Goal: Task Accomplishment & Management: Complete application form

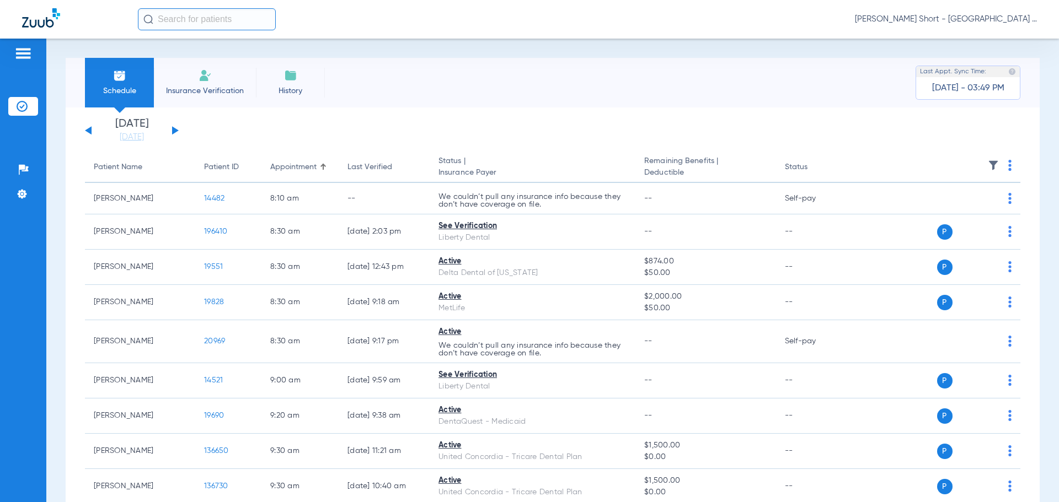
click at [197, 87] on span "Insurance Verification" at bounding box center [204, 90] width 85 height 11
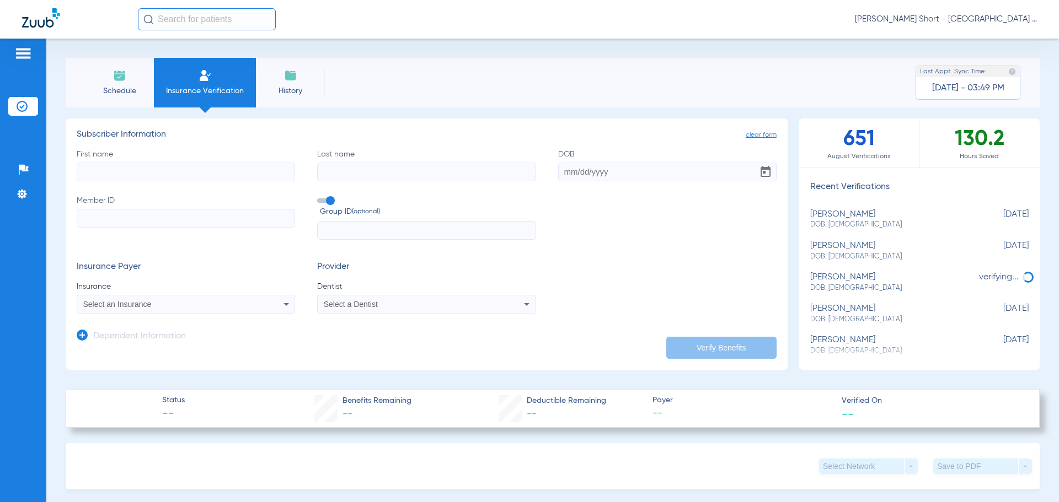
click at [108, 174] on input "First name" at bounding box center [186, 172] width 218 height 19
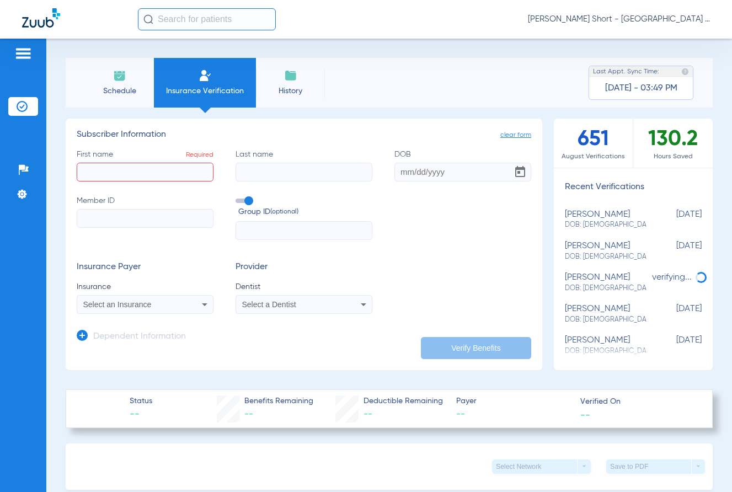
click at [143, 168] on input "First name Required" at bounding box center [145, 172] width 137 height 19
type input "[PERSON_NAME]"
type input "[DATE]"
click at [127, 215] on input "Member ID" at bounding box center [145, 218] width 137 height 19
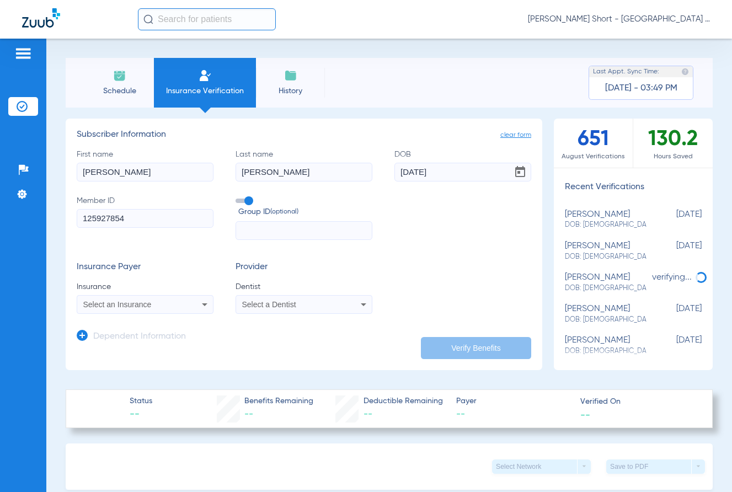
type input "125927854"
click at [169, 302] on div "Select an Insurance" at bounding box center [132, 305] width 99 height 8
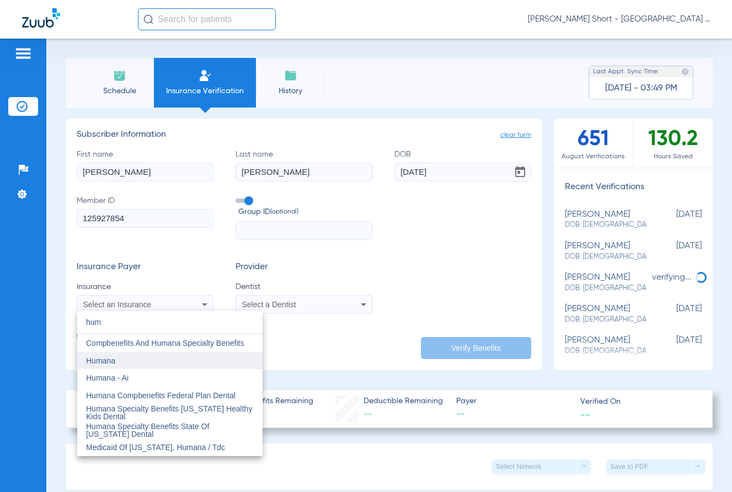
type input "hum"
click at [136, 357] on mat-option "Humana" at bounding box center [169, 361] width 185 height 18
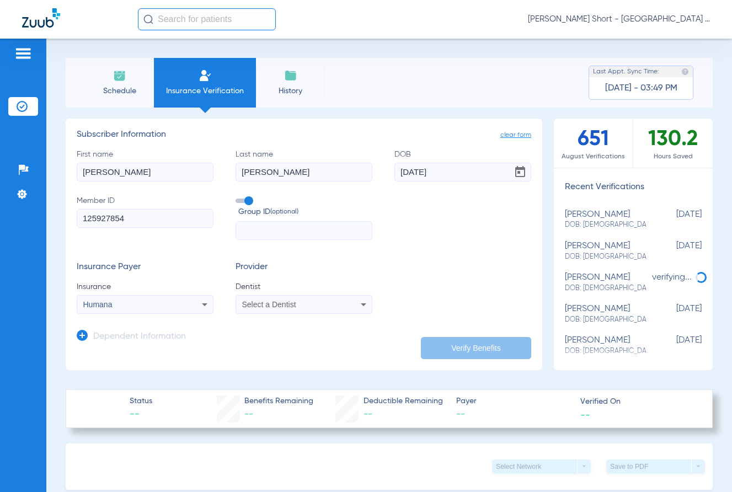
click at [272, 308] on span "Select a Dentist" at bounding box center [269, 304] width 54 height 9
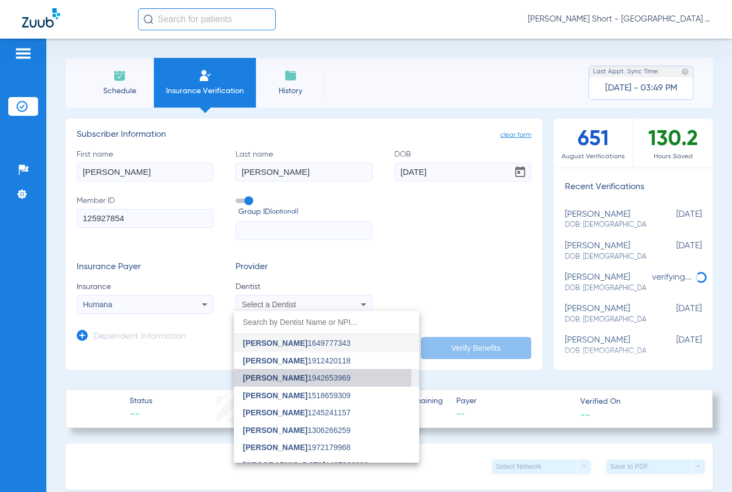
click at [277, 375] on span "[PERSON_NAME]" at bounding box center [275, 377] width 65 height 9
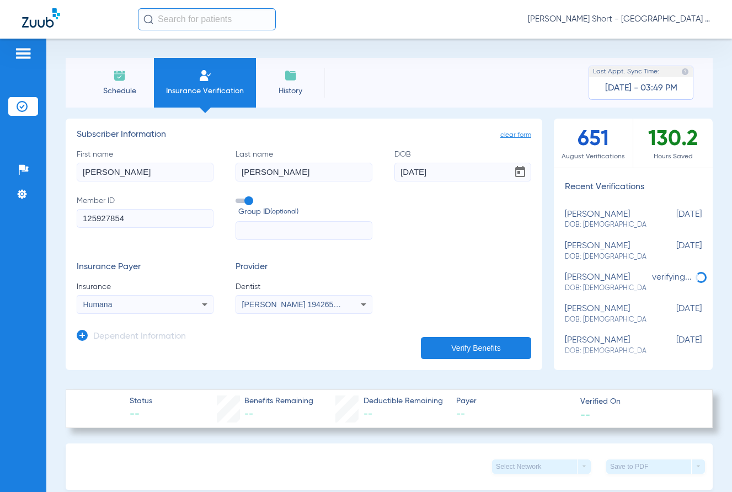
click at [487, 345] on button "Verify Benefits" at bounding box center [476, 348] width 110 height 22
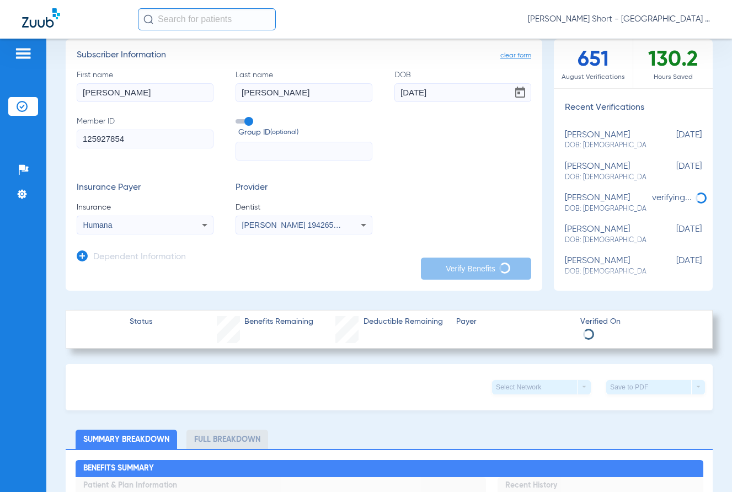
scroll to position [55, 0]
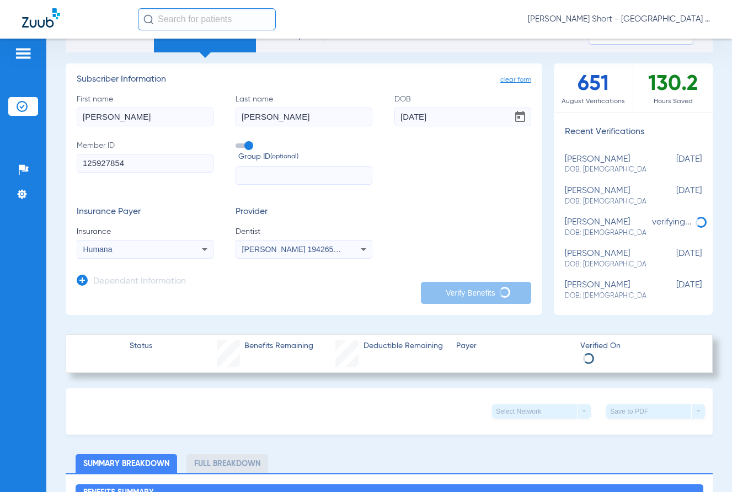
click at [83, 278] on icon at bounding box center [82, 280] width 11 height 11
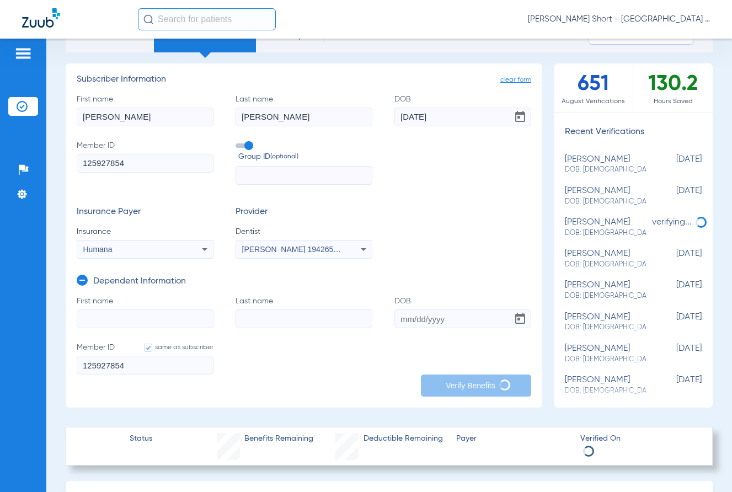
click at [104, 315] on input "First name" at bounding box center [145, 318] width 137 height 19
type input "m"
type input "[PERSON_NAME]"
type input "[DATE]"
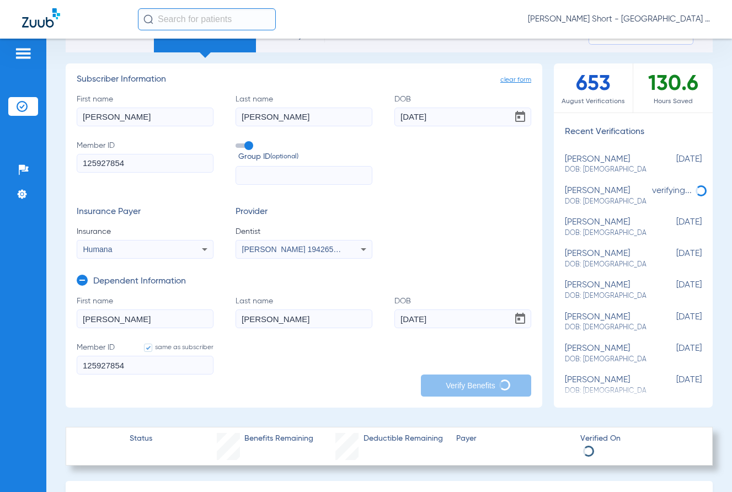
click at [377, 348] on form "First name [PERSON_NAME] Last name [PERSON_NAME] DOB [DEMOGRAPHIC_DATA] Member …" at bounding box center [304, 342] width 454 height 93
click at [163, 349] on label "same as subscriber" at bounding box center [173, 347] width 81 height 11
click at [146, 347] on input "same as subscriber" at bounding box center [146, 347] width 0 height 0
click at [157, 347] on label "same as subscriber" at bounding box center [173, 347] width 81 height 11
click at [146, 347] on input "same as subscriber" at bounding box center [146, 347] width 0 height 0
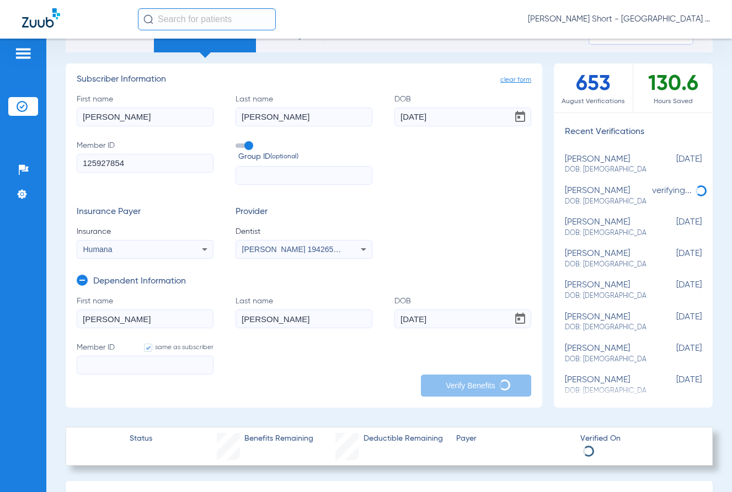
type input "125927854"
click at [301, 369] on form "First name [PERSON_NAME] Last name [PERSON_NAME] DOB [DEMOGRAPHIC_DATA] Member …" at bounding box center [304, 342] width 454 height 93
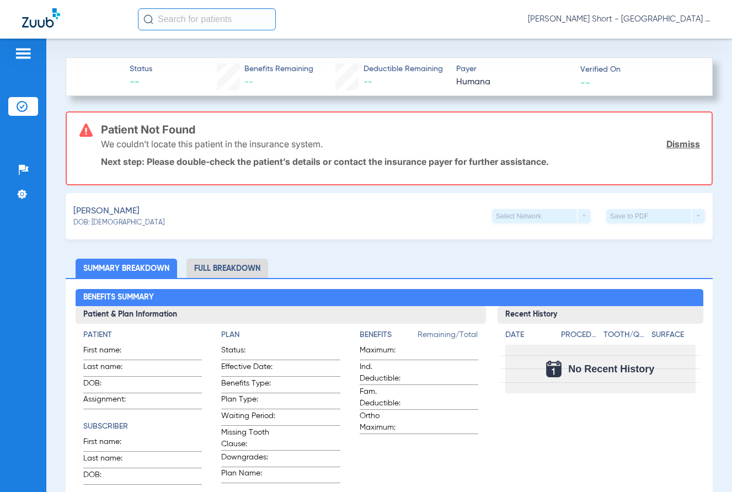
scroll to position [320, 0]
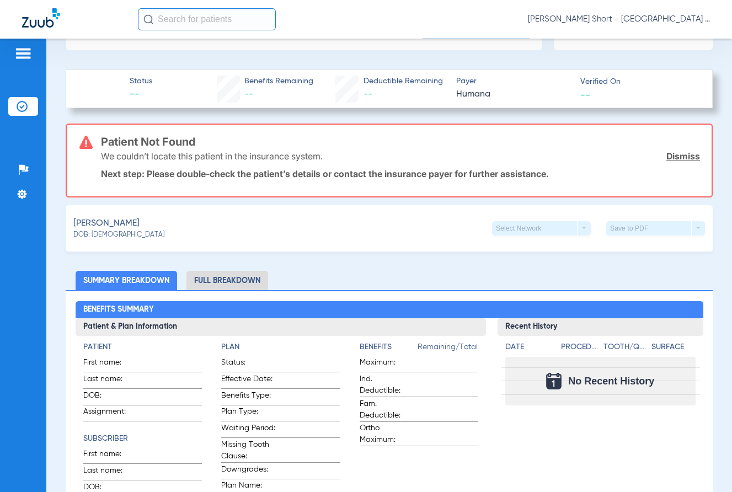
click at [684, 158] on link "Dismiss" at bounding box center [683, 156] width 34 height 11
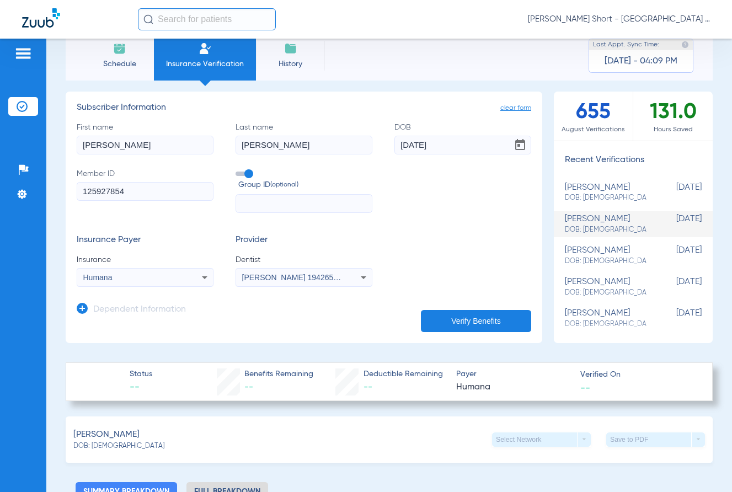
scroll to position [0, 0]
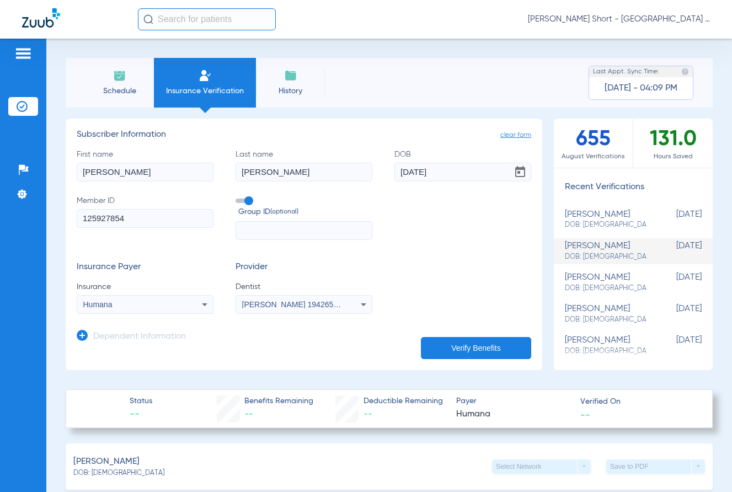
click at [447, 344] on button "Verify Benefits" at bounding box center [476, 348] width 110 height 22
click at [597, 251] on div "[PERSON_NAME] DOB: [DEMOGRAPHIC_DATA]" at bounding box center [606, 251] width 82 height 20
click at [627, 250] on div "[PERSON_NAME] DOB: [DEMOGRAPHIC_DATA]" at bounding box center [606, 251] width 82 height 20
click at [433, 249] on form "First name [PERSON_NAME] Last name [PERSON_NAME] DOB [DEMOGRAPHIC_DATA] Member …" at bounding box center [304, 231] width 454 height 165
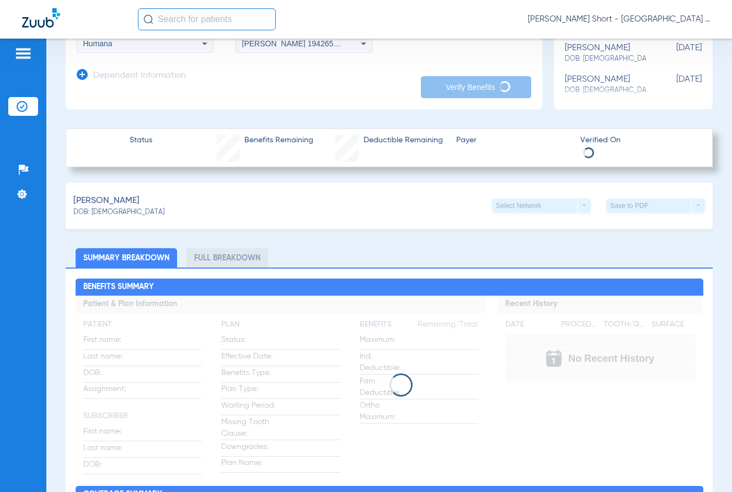
scroll to position [331, 0]
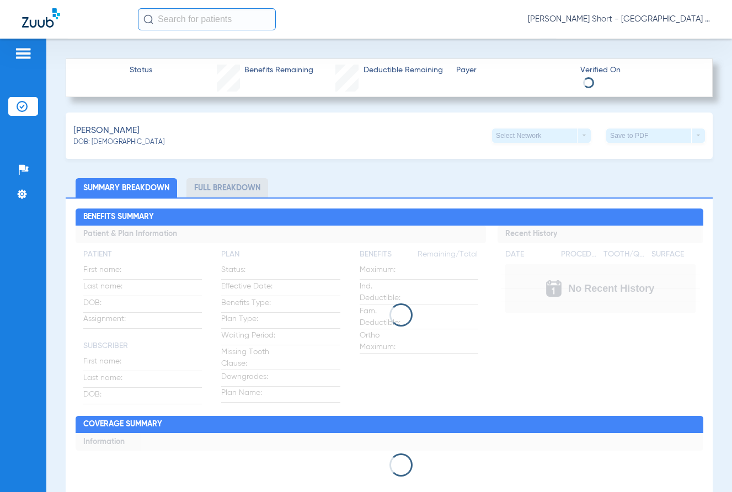
click at [203, 181] on li "Full Breakdown" at bounding box center [227, 187] width 82 height 19
click at [123, 183] on li "Summary Breakdown" at bounding box center [126, 187] width 101 height 19
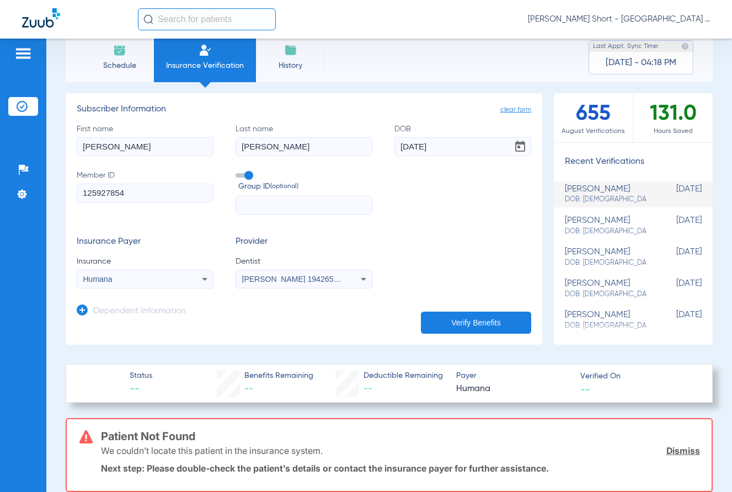
scroll to position [0, 0]
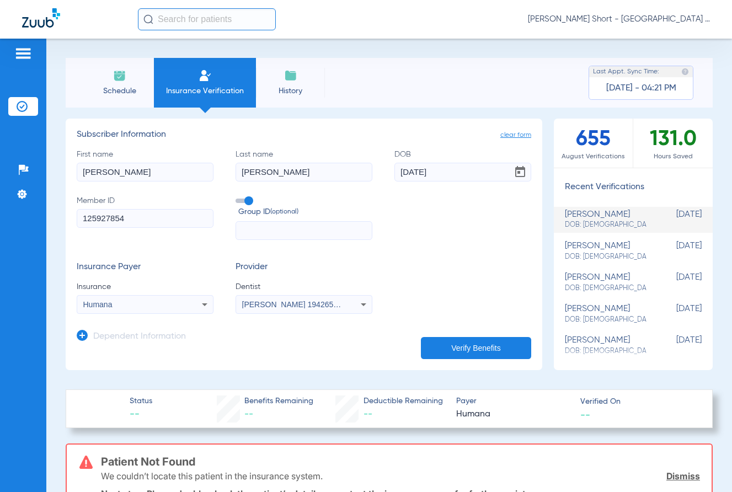
click at [137, 222] on input "125927854" at bounding box center [145, 218] width 137 height 19
type input "12592785401"
click at [473, 345] on button "Verify Benefits" at bounding box center [476, 348] width 110 height 22
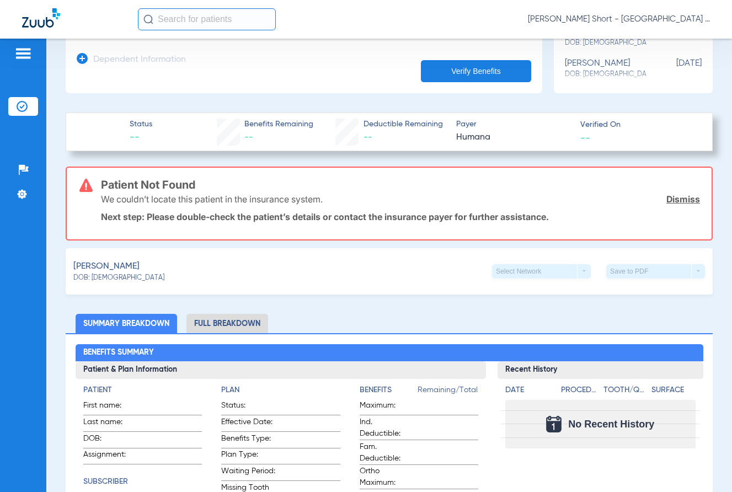
scroll to position [331, 0]
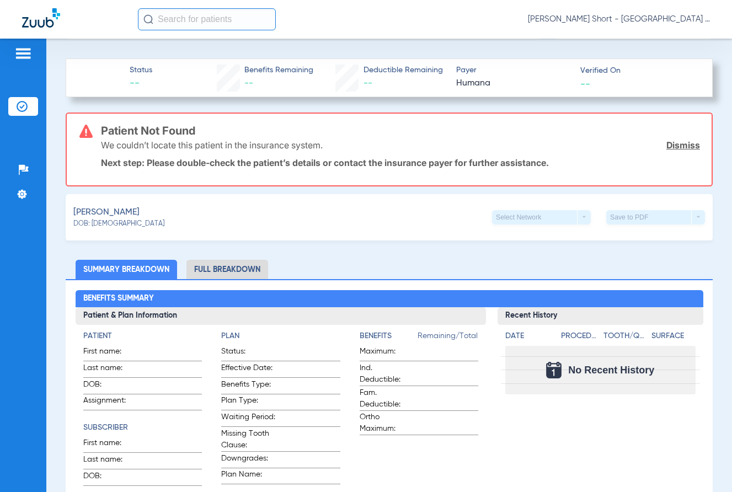
drag, startPoint x: 327, startPoint y: 162, endPoint x: 133, endPoint y: 145, distance: 194.8
click at [133, 145] on div "Patient Not Found We couldn’t locate this patient in the insurance system. Dism…" at bounding box center [400, 150] width 599 height 72
click at [351, 150] on div "We couldn’t locate this patient in the insurance system. Dismiss" at bounding box center [400, 145] width 599 height 29
